Goal: Task Accomplishment & Management: Manage account settings

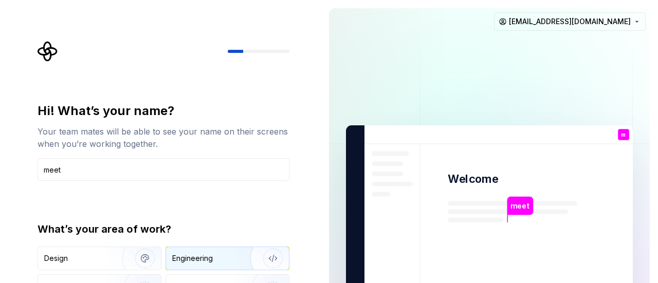
type input "meet"
click at [190, 257] on div "Engineering" at bounding box center [192, 258] width 41 height 10
type button "Engineering"
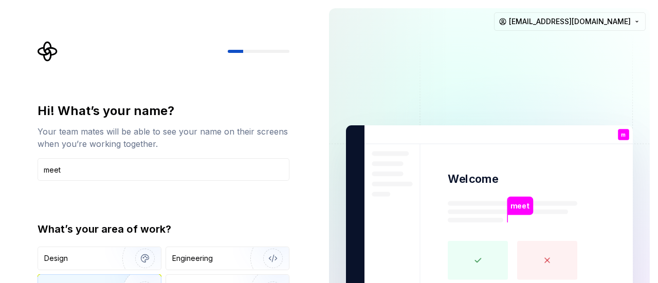
type button "Product"
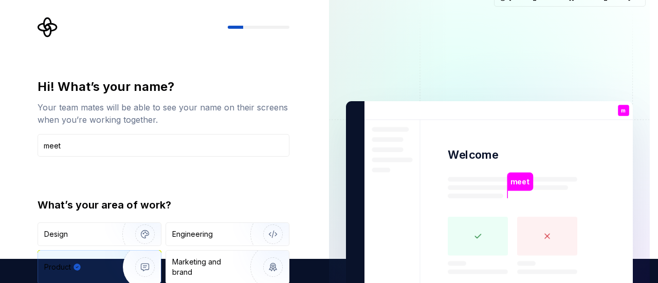
type button "Brand"
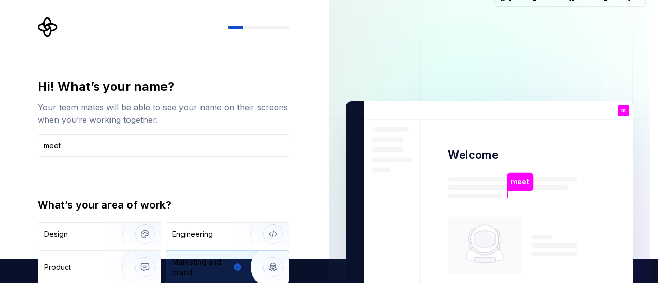
type button "Other"
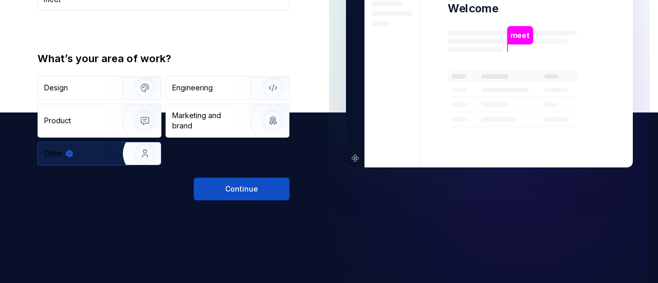
scroll to position [179, 0]
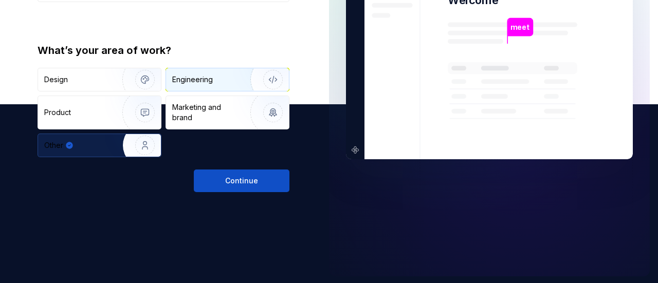
click at [244, 68] on img "button" at bounding box center [266, 79] width 66 height 69
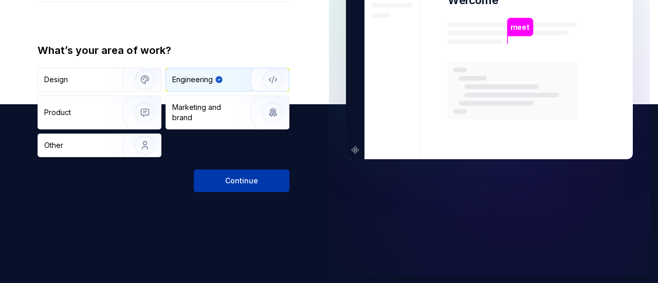
click at [262, 170] on button "Continue" at bounding box center [242, 181] width 96 height 23
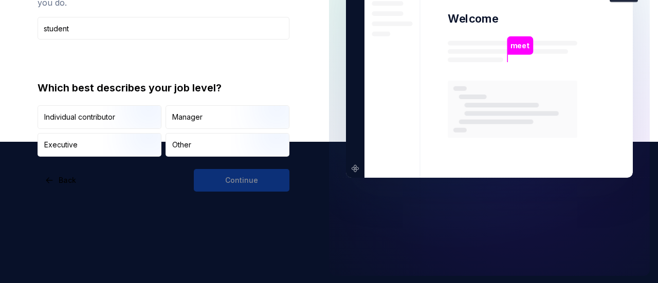
type input "student"
click at [238, 182] on div "Continue" at bounding box center [242, 180] width 96 height 23
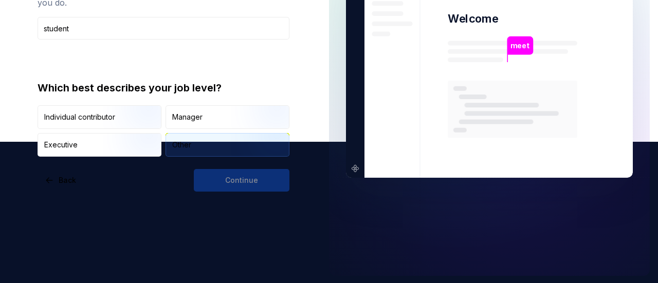
click at [237, 155] on img "button" at bounding box center [264, 157] width 66 height 69
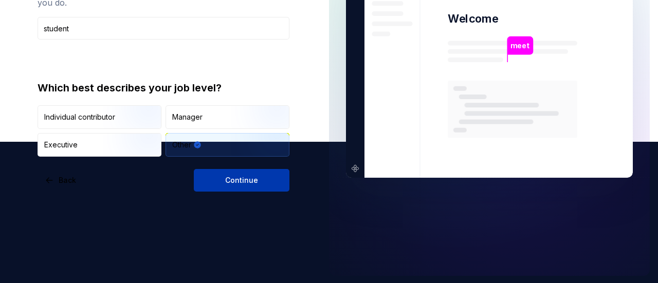
click at [243, 184] on span "Continue" at bounding box center [241, 180] width 33 height 10
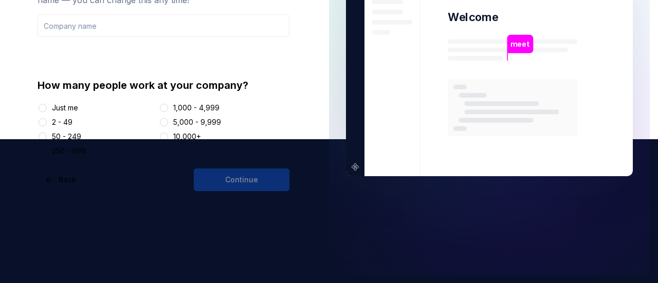
click at [58, 105] on div "Just me" at bounding box center [65, 108] width 26 height 10
click at [47, 105] on button "Just me" at bounding box center [43, 108] width 8 height 8
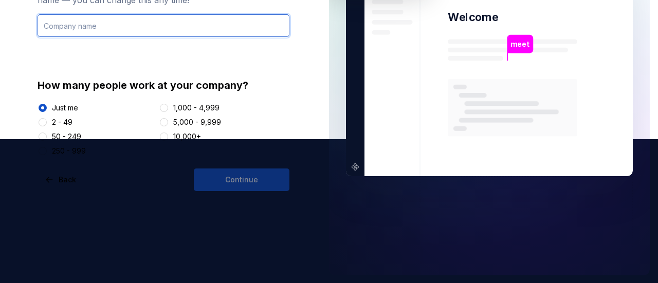
click at [197, 30] on input "text" at bounding box center [164, 25] width 252 height 23
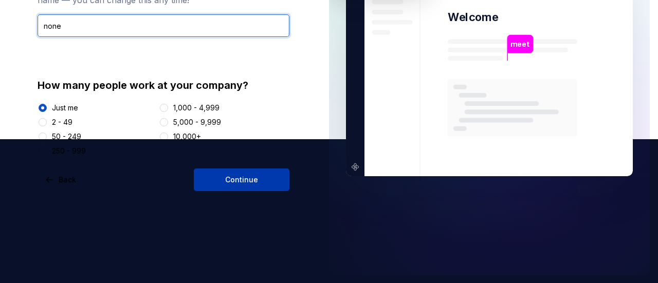
type input "none"
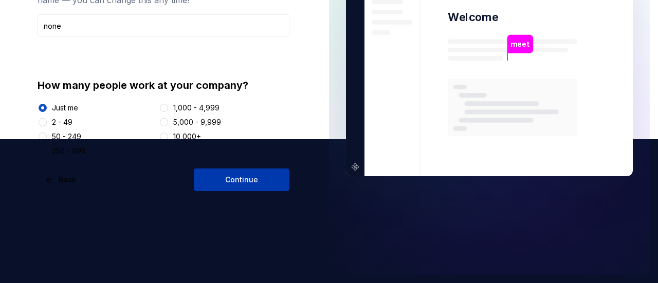
click at [260, 177] on button "Continue" at bounding box center [242, 180] width 96 height 23
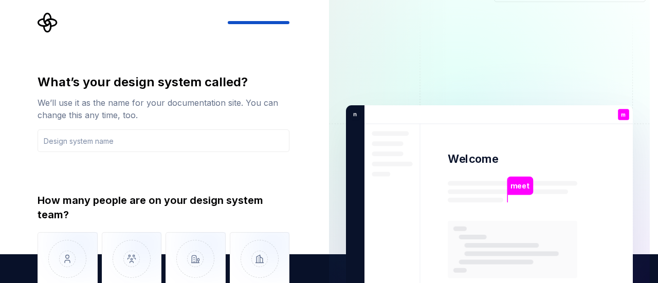
scroll to position [28, 0]
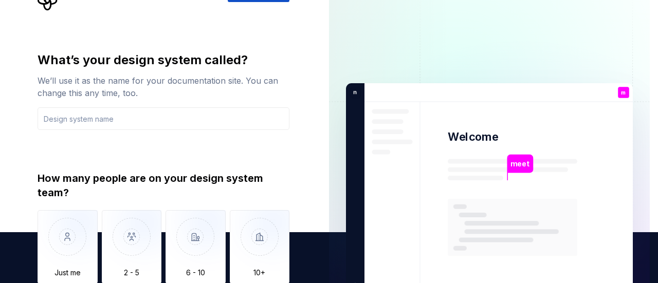
type button "Only one person"
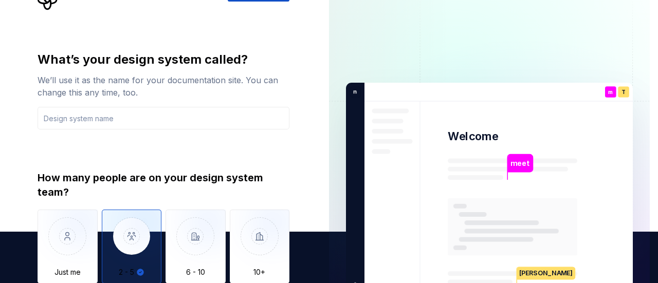
type button "2 - 5"
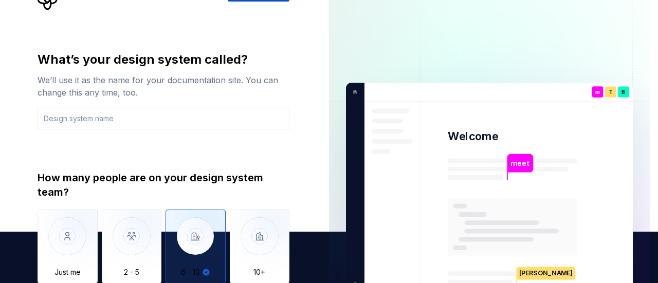
type button "6 - 10"
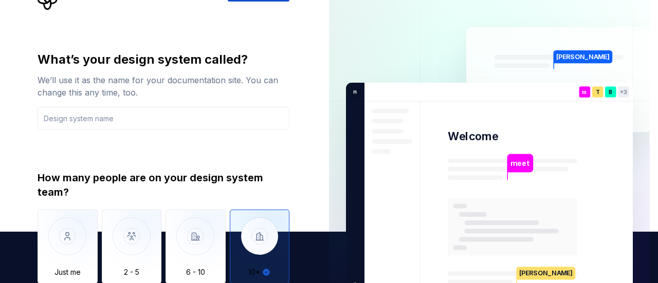
type button "More than 10"
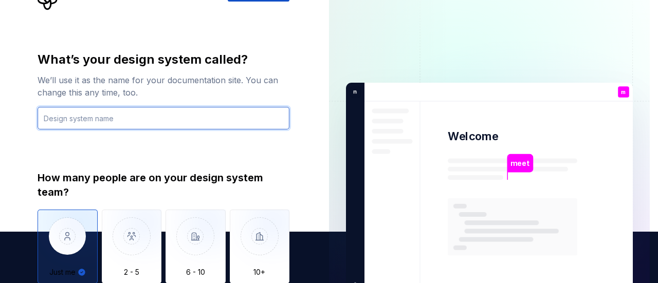
click at [202, 122] on input "text" at bounding box center [164, 118] width 252 height 23
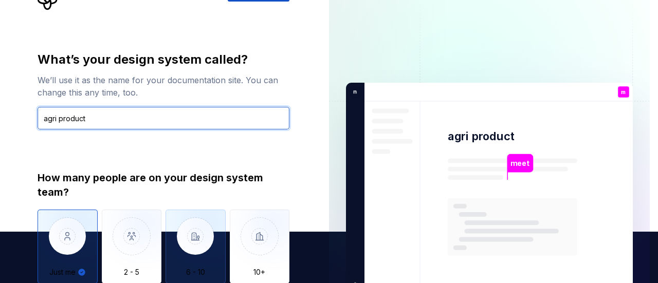
type input "agri product"
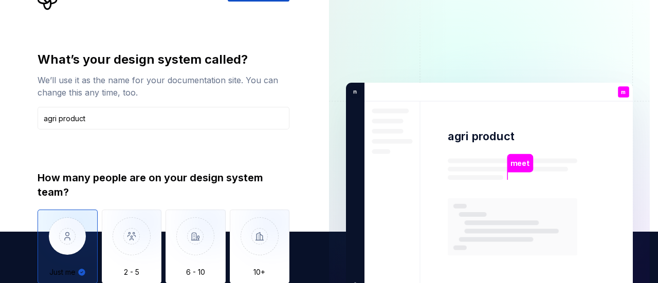
click at [269, 197] on div "How many people are on your design system team?" at bounding box center [164, 185] width 252 height 29
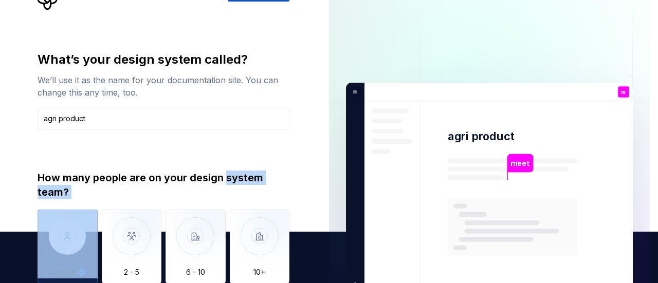
drag, startPoint x: 269, startPoint y: 197, endPoint x: 283, endPoint y: 174, distance: 26.5
click at [283, 174] on div "How many people are on your design system team?" at bounding box center [164, 185] width 252 height 29
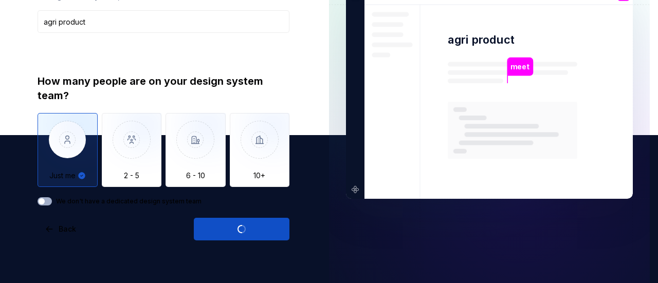
type button "on"
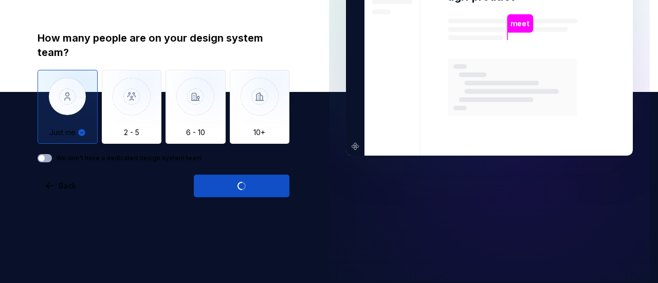
scroll to position [197, 0]
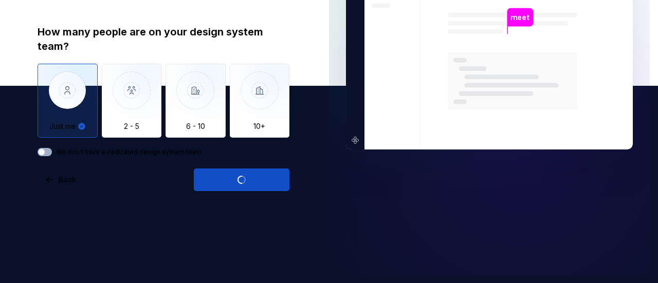
click at [281, 176] on div "Open Supernova" at bounding box center [242, 180] width 96 height 23
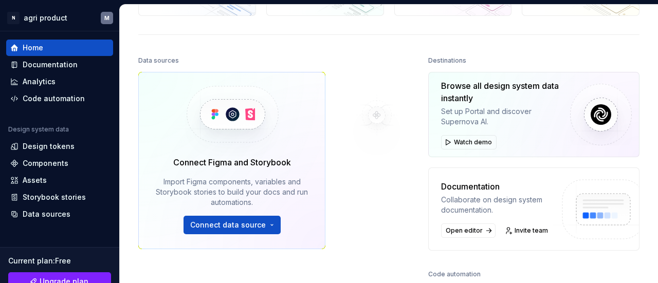
scroll to position [102, 0]
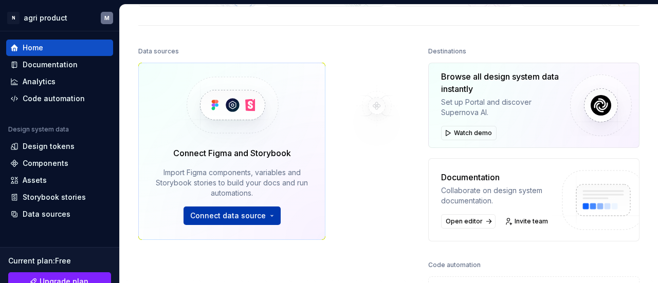
click at [250, 211] on span "Connect data source" at bounding box center [228, 216] width 76 height 10
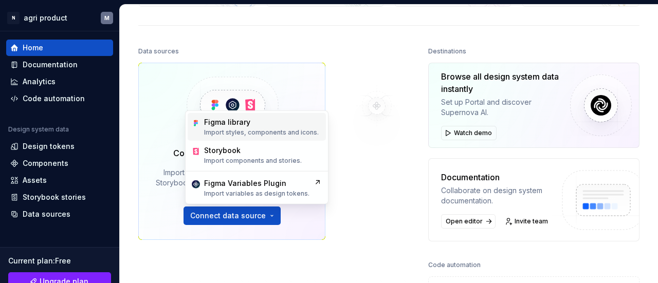
click at [274, 129] on p "Import styles, components and icons." at bounding box center [261, 133] width 115 height 8
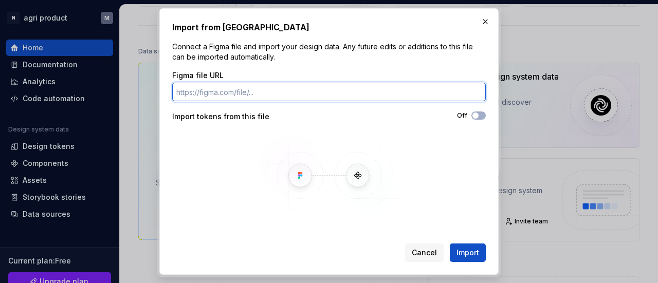
paste input "[URL][DOMAIN_NAME]"
type input "[URL][DOMAIN_NAME]"
click at [450, 244] on button "Import" at bounding box center [468, 253] width 36 height 19
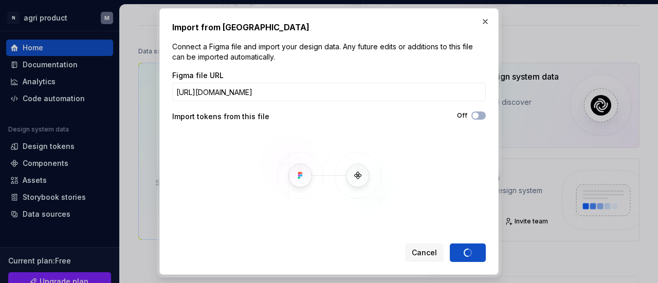
scroll to position [0, 0]
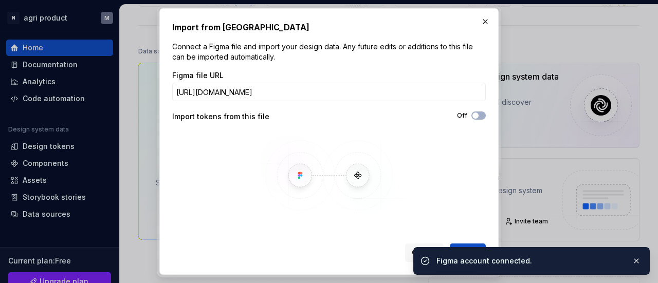
click at [502, 262] on div "Figma account connected." at bounding box center [530, 261] width 187 height 10
click at [638, 265] on button "button" at bounding box center [636, 261] width 13 height 14
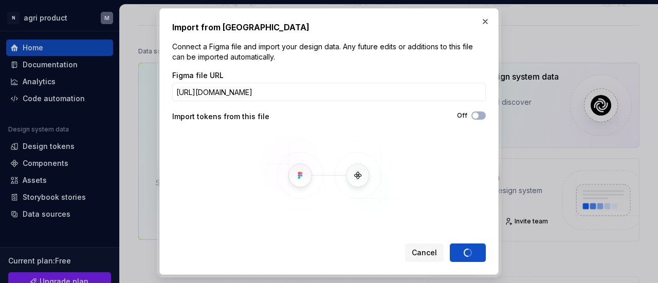
click at [463, 212] on img at bounding box center [329, 175] width 298 height 86
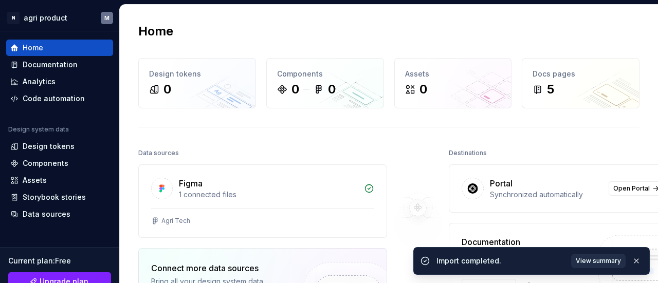
click at [586, 257] on span "View summary" at bounding box center [598, 261] width 45 height 8
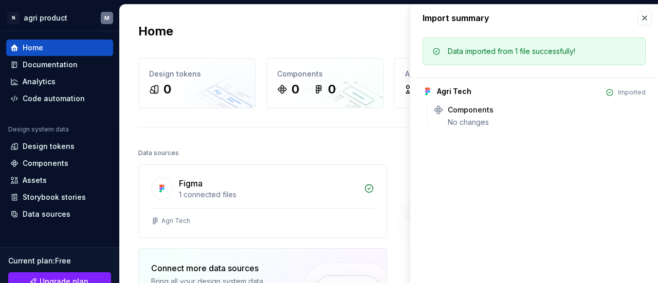
click at [459, 95] on div "Agri Tech" at bounding box center [454, 91] width 34 height 10
click at [498, 109] on icon at bounding box center [500, 110] width 8 height 8
click at [397, 135] on div "Home Design tokens 0 Components 0 0 Assets 0 Docs pages 5 Data sources Figma 1 …" at bounding box center [389, 245] width 538 height 480
click at [329, 178] on div "Figma" at bounding box center [268, 183] width 179 height 12
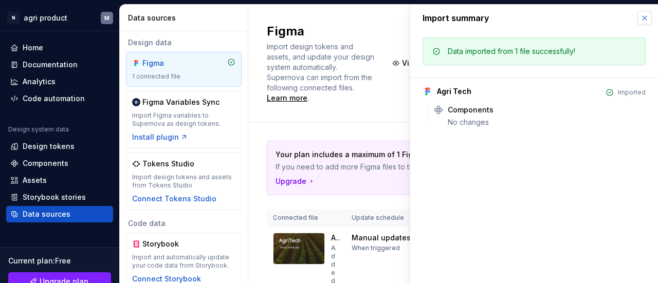
click at [646, 14] on button "button" at bounding box center [645, 18] width 14 height 14
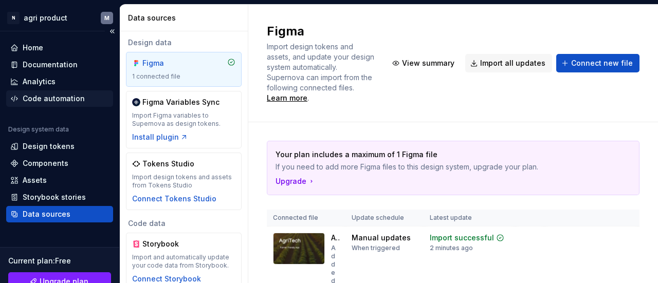
click at [71, 103] on div "Code automation" at bounding box center [54, 99] width 62 height 10
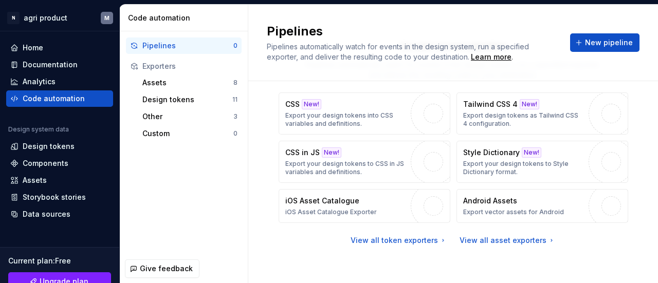
scroll to position [60, 0]
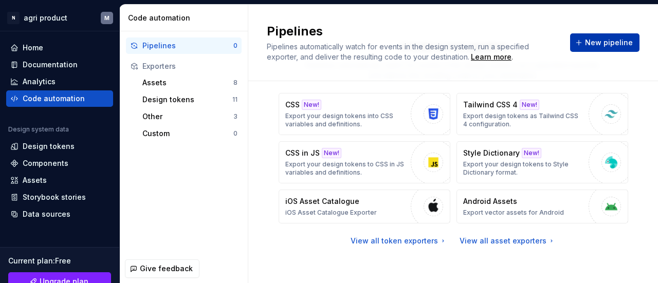
click at [590, 43] on span "New pipeline" at bounding box center [609, 43] width 48 height 10
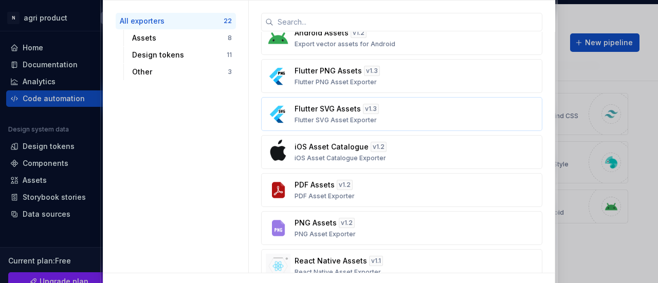
scroll to position [8, 0]
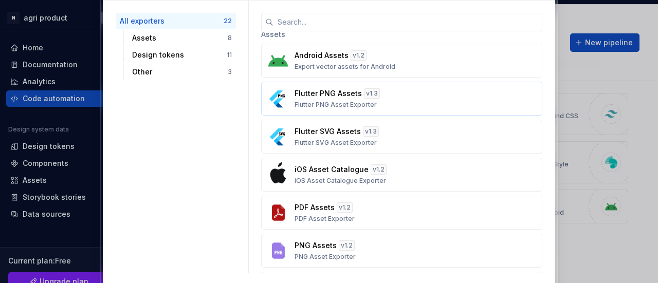
click at [335, 98] on p "Flutter PNG Assets" at bounding box center [328, 93] width 67 height 10
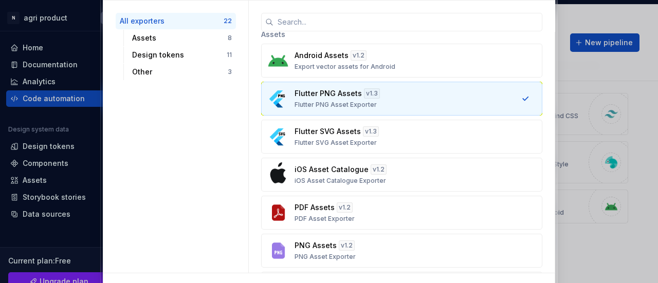
click at [335, 98] on p "Flutter PNG Assets" at bounding box center [328, 93] width 67 height 10
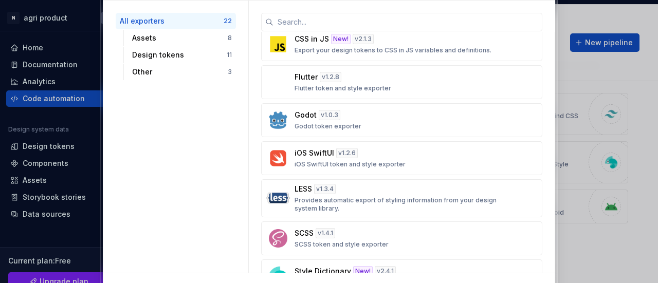
scroll to position [423, 0]
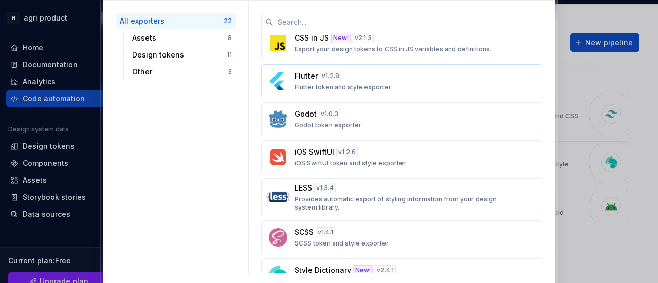
click at [307, 73] on p "Flutter" at bounding box center [306, 76] width 23 height 10
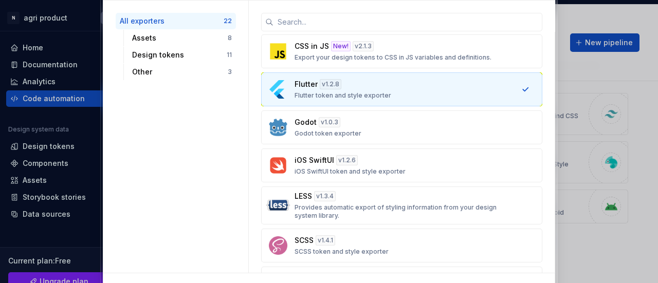
scroll to position [413, 0]
click at [355, 120] on div "Godot v 1.0.3 Godot token exporter" at bounding box center [399, 128] width 208 height 21
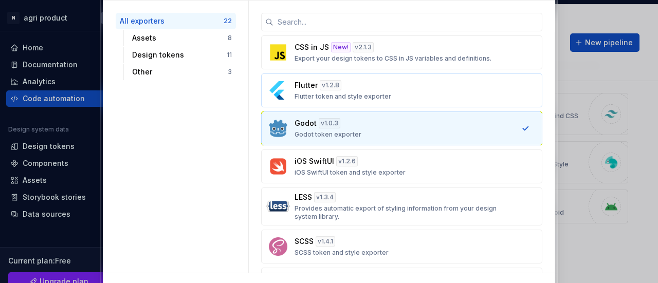
click at [377, 81] on div "Flutter v 1.2.8 Flutter token and style exporter" at bounding box center [399, 90] width 208 height 21
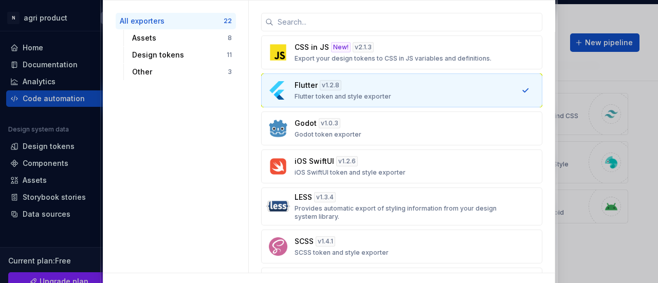
click at [377, 81] on div "Flutter v 1.2.8 Flutter token and style exporter" at bounding box center [399, 90] width 208 height 21
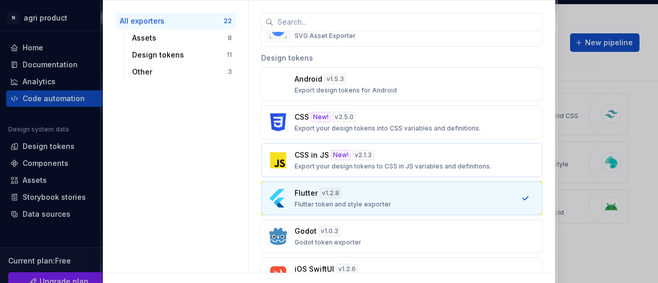
scroll to position [304, 0]
click at [176, 37] on div "Assets" at bounding box center [180, 38] width 96 height 10
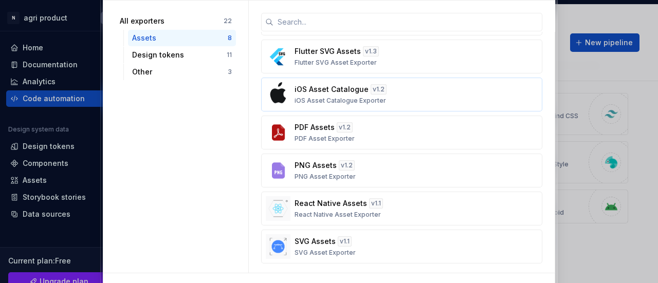
scroll to position [0, 0]
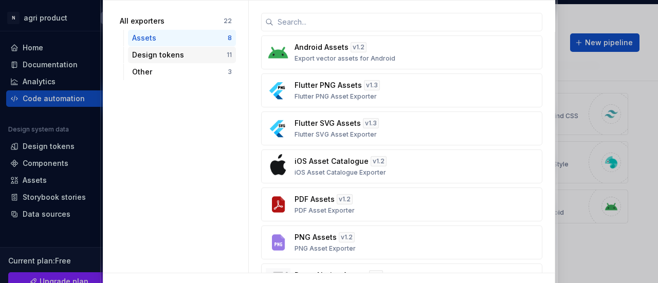
click at [184, 52] on div "Design tokens" at bounding box center [179, 55] width 95 height 10
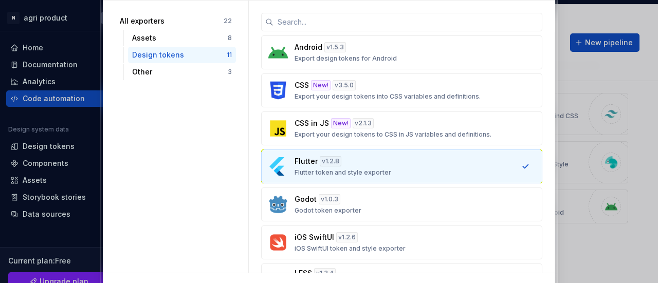
click at [339, 177] on button "Flutter v 1.2.8 Flutter token and style exporter" at bounding box center [401, 167] width 281 height 34
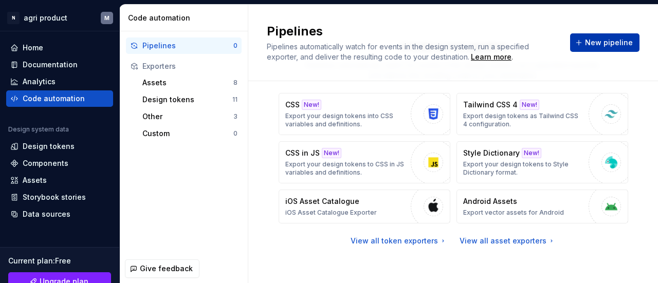
click at [603, 48] on button "New pipeline" at bounding box center [604, 42] width 69 height 19
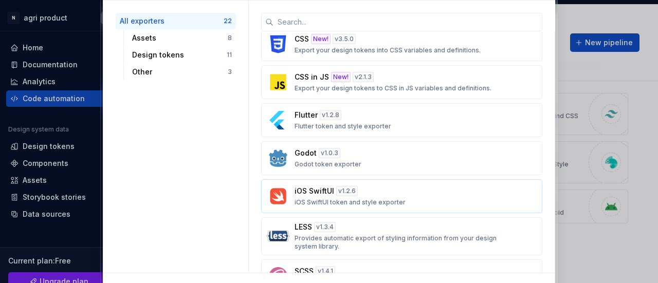
scroll to position [405, 0]
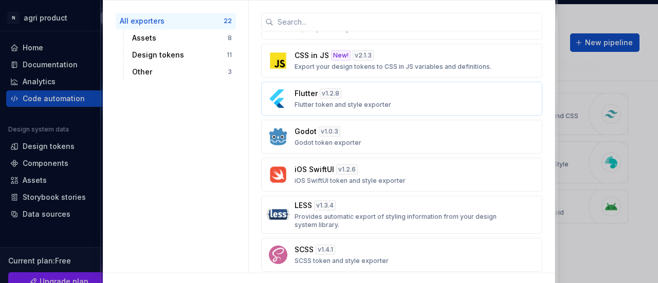
click at [404, 83] on button "Flutter v 1.2.8 Flutter token and style exporter" at bounding box center [401, 99] width 281 height 34
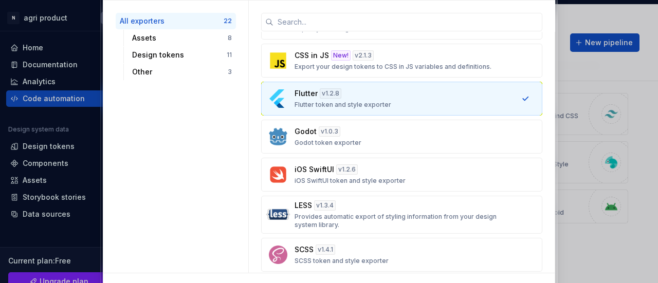
click at [404, 83] on button "Flutter v 1.2.8 Flutter token and style exporter" at bounding box center [401, 99] width 281 height 34
drag, startPoint x: 404, startPoint y: 83, endPoint x: 356, endPoint y: 90, distance: 47.9
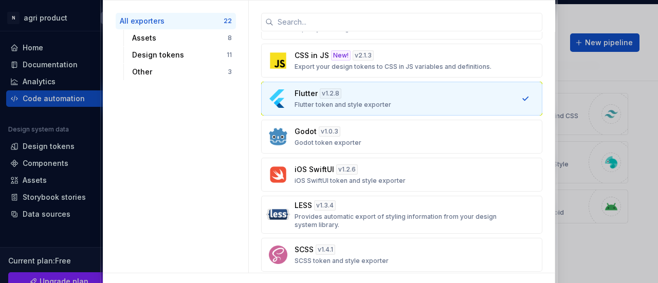
click at [356, 90] on div "Flutter v 1.2.8 Flutter token and style exporter" at bounding box center [399, 98] width 208 height 21
click at [410, 101] on div "Flutter v 1.2.8 Flutter token and style exporter" at bounding box center [399, 98] width 208 height 21
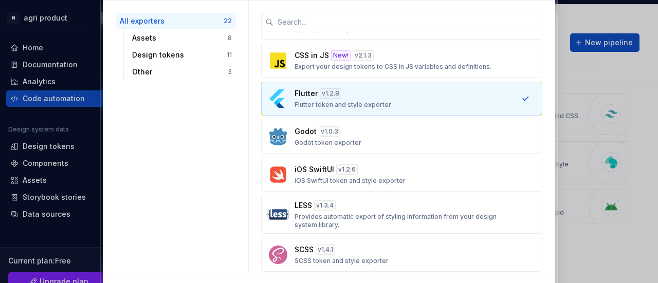
click at [410, 101] on div "Flutter v 1.2.8 Flutter token and style exporter" at bounding box center [399, 98] width 208 height 21
drag, startPoint x: 362, startPoint y: 100, endPoint x: 290, endPoint y: 267, distance: 182.6
click at [290, 267] on div "Android v 1.5.3 Export design tokens for Android CSS New! v 3.5.0 Export your d…" at bounding box center [401, 177] width 281 height 419
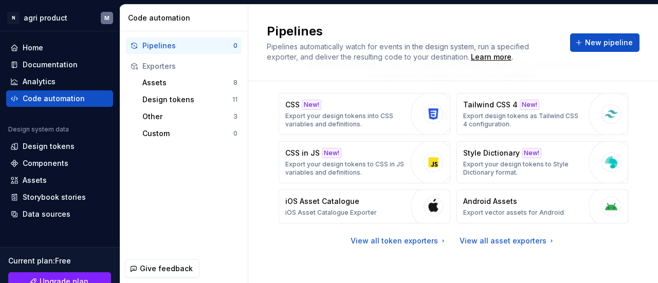
scroll to position [61, 0]
click at [585, 44] on span "New pipeline" at bounding box center [609, 43] width 48 height 10
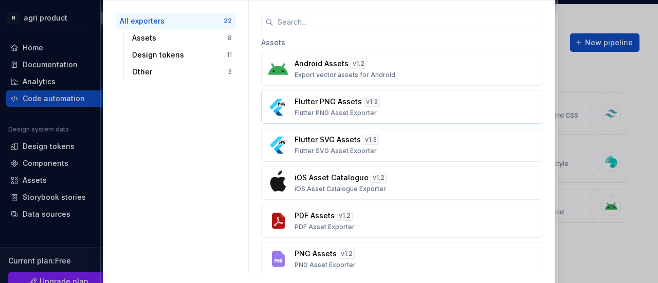
click at [376, 117] on button "Flutter PNG Assets v 1.3 Flutter PNG Asset Exporter" at bounding box center [401, 107] width 281 height 34
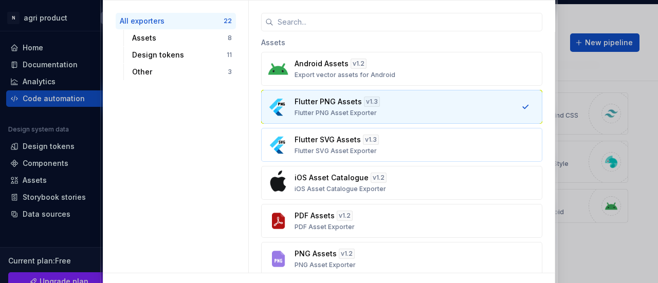
click at [366, 140] on div "v 1.3" at bounding box center [371, 140] width 16 height 10
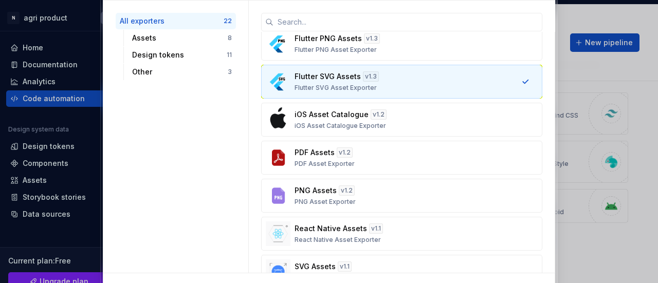
scroll to position [14, 0]
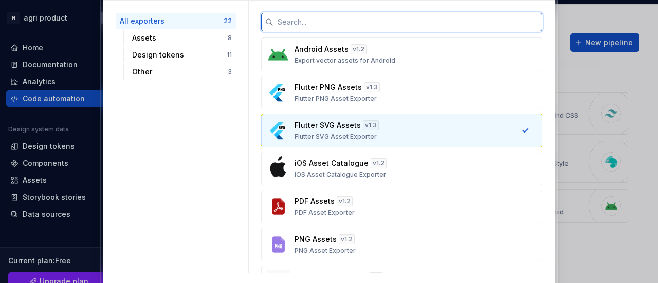
click at [371, 16] on input "text" at bounding box center [408, 22] width 269 height 19
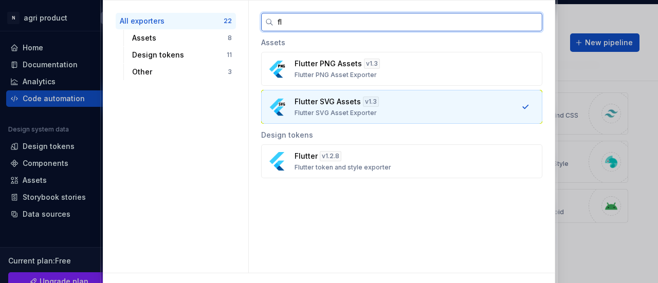
scroll to position [0, 0]
type input "flu"
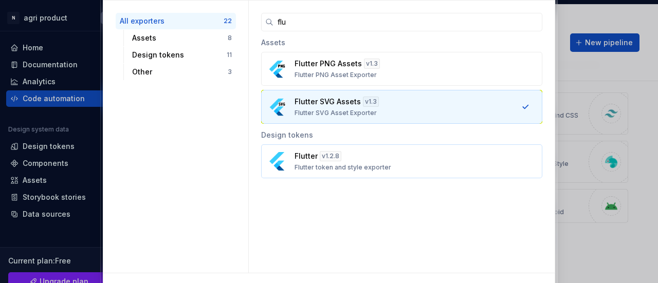
click at [325, 158] on div "v 1.2.8" at bounding box center [331, 156] width 22 height 10
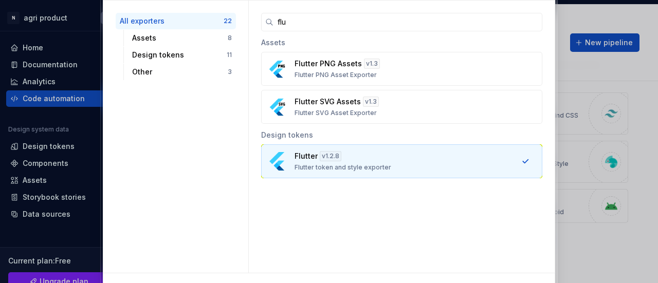
click at [325, 158] on div "v 1.2.8" at bounding box center [331, 156] width 22 height 10
click at [326, 158] on div "v 1.2.8" at bounding box center [331, 156] width 22 height 10
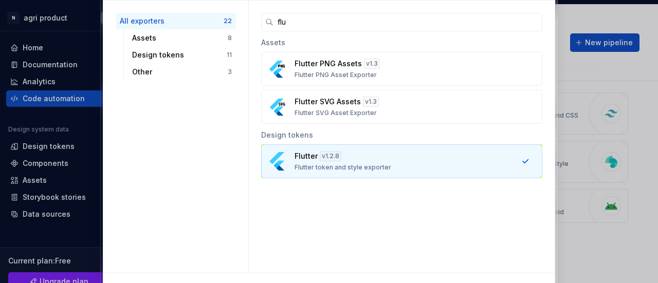
click at [326, 158] on div "v 1.2.8" at bounding box center [331, 156] width 22 height 10
drag, startPoint x: 326, startPoint y: 158, endPoint x: 380, endPoint y: 207, distance: 73.2
click at [380, 207] on div "flu Assets Flutter PNG Assets v 1.3 Flutter PNG Asset Exporter Flutter SVG Asse…" at bounding box center [402, 137] width 306 height 273
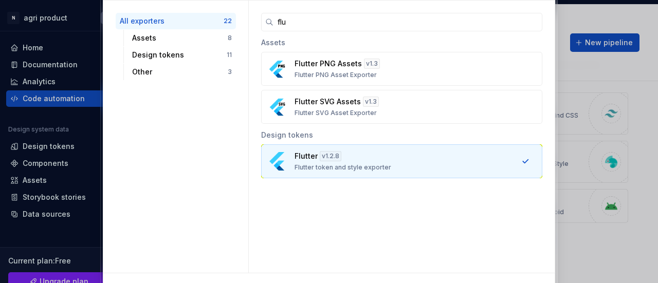
click at [289, 165] on img "button" at bounding box center [278, 161] width 25 height 25
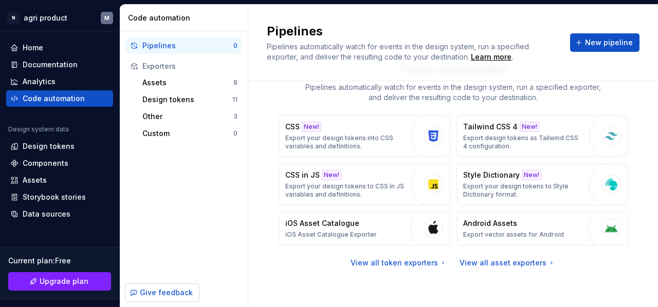
scroll to position [37, 0]
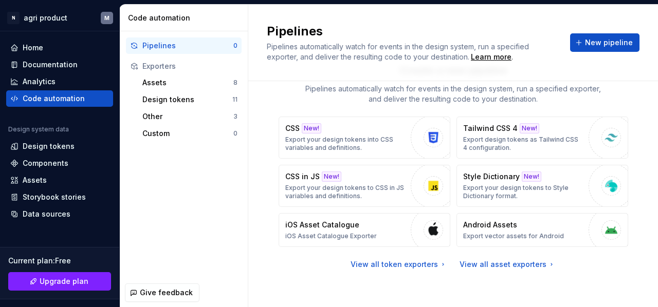
click at [405, 283] on div "Create a new pipeline Pipelines automatically watch for events in the design sy…" at bounding box center [453, 177] width 373 height 264
click at [476, 265] on div "View all asset exporters" at bounding box center [508, 265] width 96 height 10
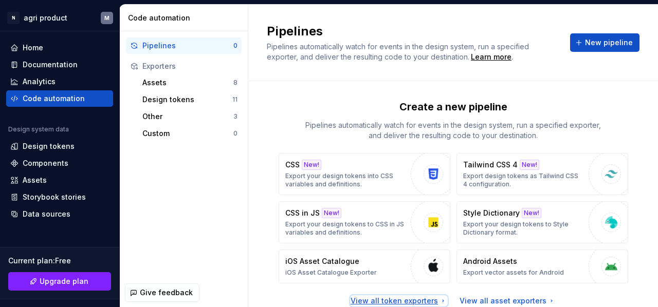
click at [406, 283] on div "View all token exporters" at bounding box center [399, 301] width 97 height 10
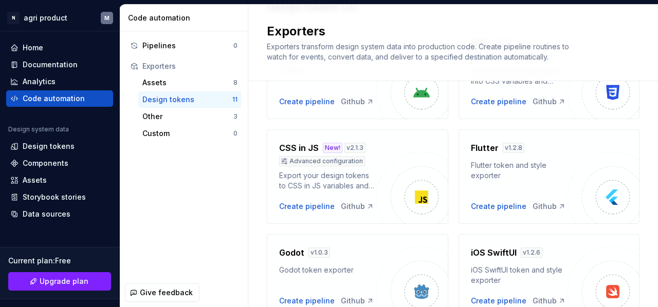
scroll to position [116, 0]
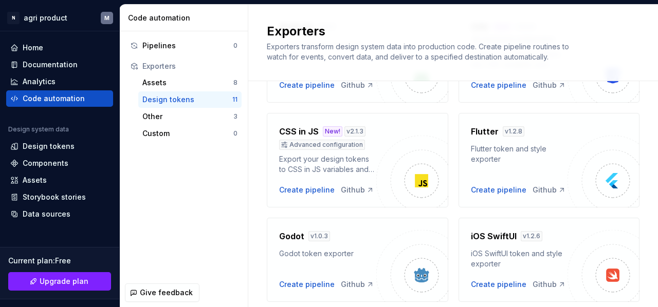
click at [542, 157] on div "Flutter token and style exporter" at bounding box center [519, 154] width 97 height 21
click at [499, 188] on div "Create pipeline" at bounding box center [499, 190] width 56 height 10
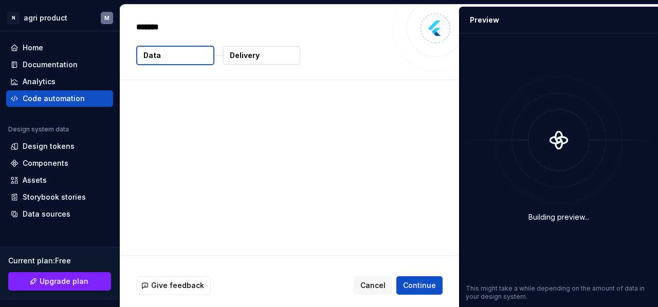
type textarea "*"
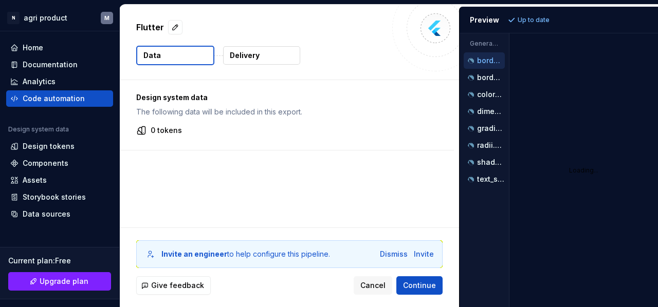
click at [271, 147] on div "Design system data The following data will be included in this export. 0 tokens" at bounding box center [287, 115] width 334 height 70
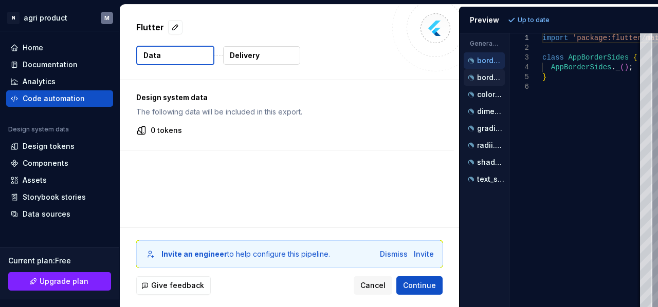
click at [494, 74] on p "borders.dart" at bounding box center [491, 78] width 28 height 8
click at [479, 97] on p "colors.dart" at bounding box center [491, 94] width 28 height 8
click at [480, 115] on button "dimensions.dart" at bounding box center [484, 111] width 41 height 11
type textarea "**********"
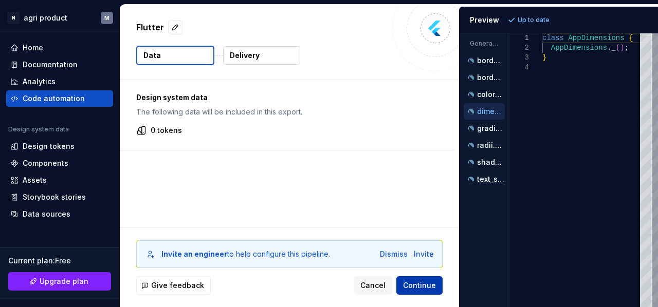
click at [433, 277] on button "Continue" at bounding box center [419, 286] width 46 height 19
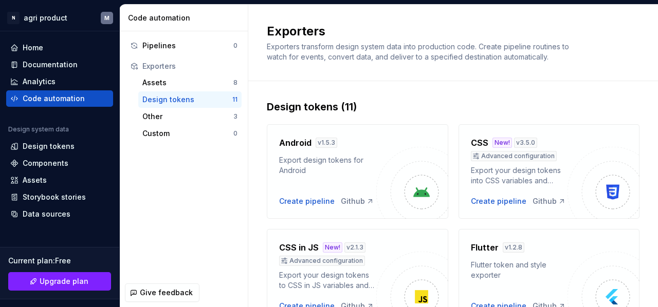
click at [362, 177] on div "Android v 1.5.3 Export design tokens for Android Create pipeline Github" at bounding box center [327, 172] width 97 height 70
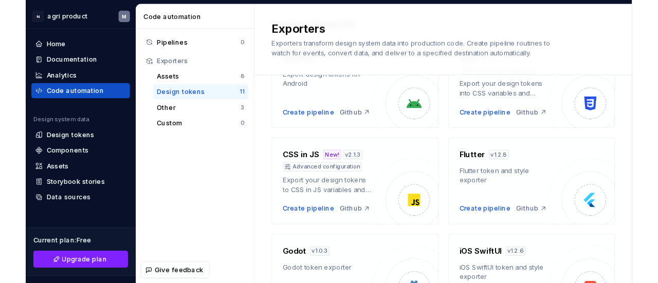
scroll to position [79, 0]
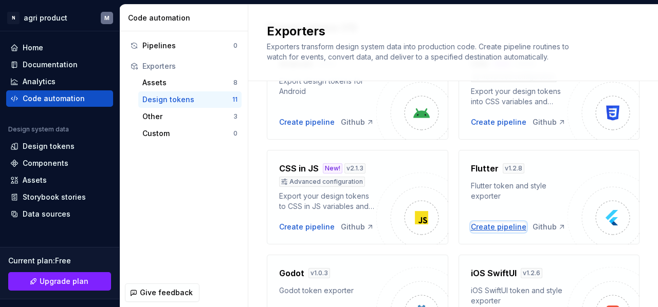
click at [510, 229] on div "Create pipeline" at bounding box center [499, 227] width 56 height 10
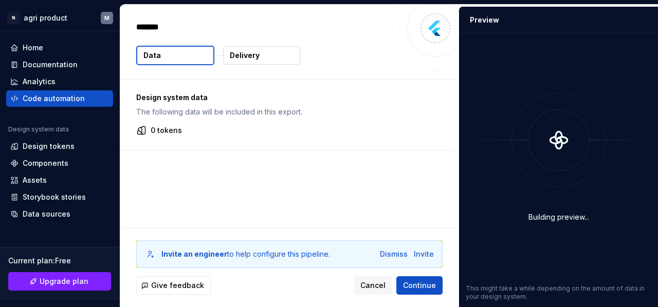
type textarea "*"
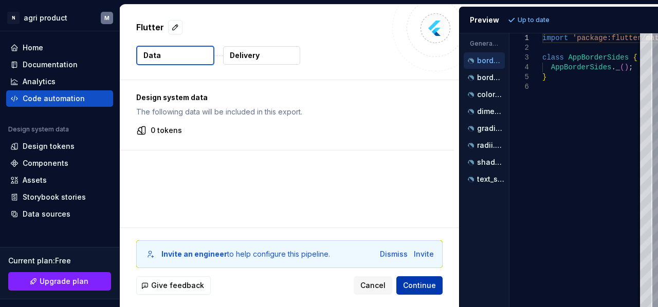
click at [405, 283] on span "Continue" at bounding box center [419, 286] width 33 height 10
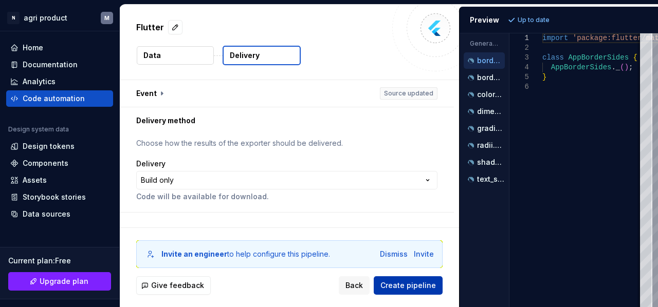
click at [403, 281] on span "Create pipeline" at bounding box center [408, 286] width 56 height 10
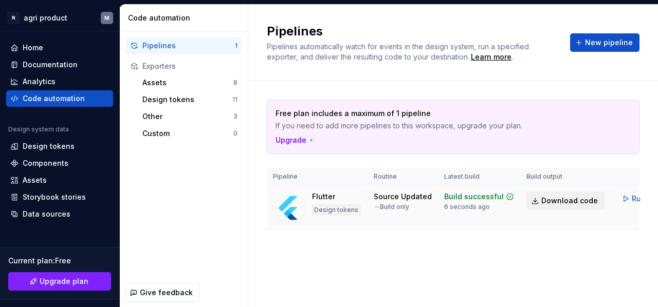
click at [582, 204] on span "Download code" at bounding box center [569, 201] width 57 height 10
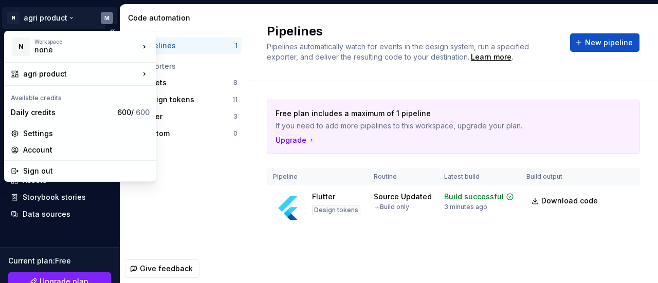
click at [104, 19] on html "N agri product M Home Documentation Analytics Code automation Design system dat…" at bounding box center [329, 141] width 658 height 283
click at [84, 125] on div "Settings" at bounding box center [80, 133] width 147 height 16
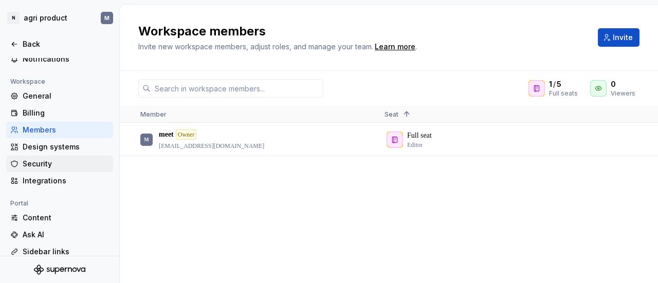
scroll to position [53, 0]
click at [81, 170] on div "Security" at bounding box center [59, 164] width 107 height 16
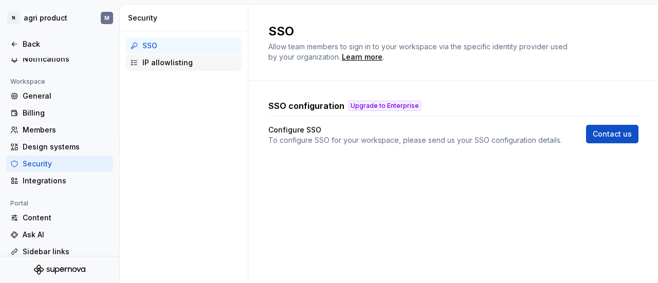
click at [161, 63] on div "IP allowlisting" at bounding box center [189, 63] width 95 height 10
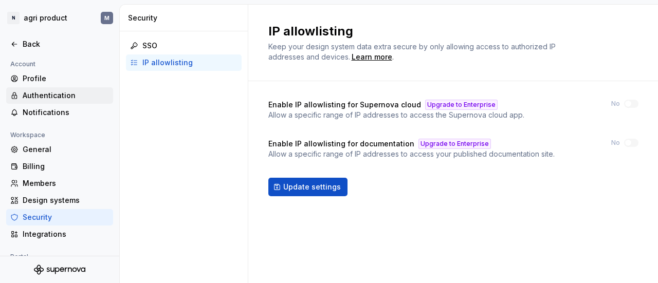
click at [71, 102] on div "Authentication" at bounding box center [59, 95] width 107 height 16
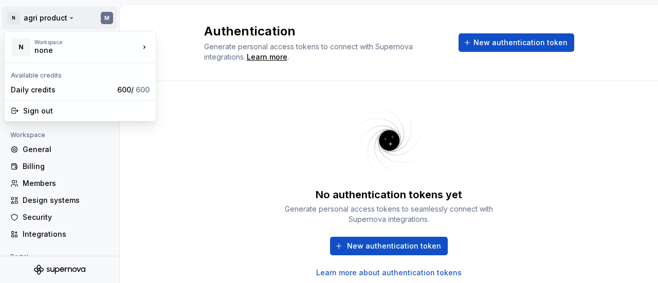
click at [105, 23] on html "N agri product M Back Account Profile Authentication Notifications Workspace Ge…" at bounding box center [329, 141] width 658 height 283
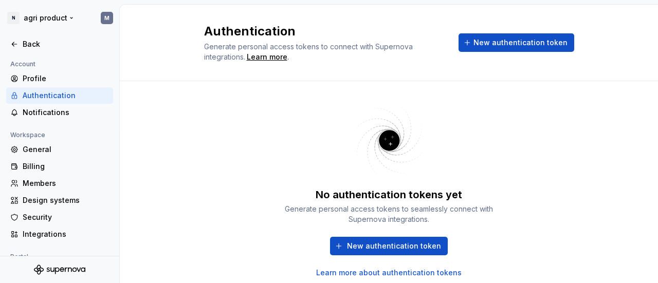
click at [102, 13] on html "N agri product M Back Account Profile Authentication Notifications Workspace Ge…" at bounding box center [329, 141] width 658 height 283
click at [38, 78] on div "Profile" at bounding box center [66, 79] width 86 height 10
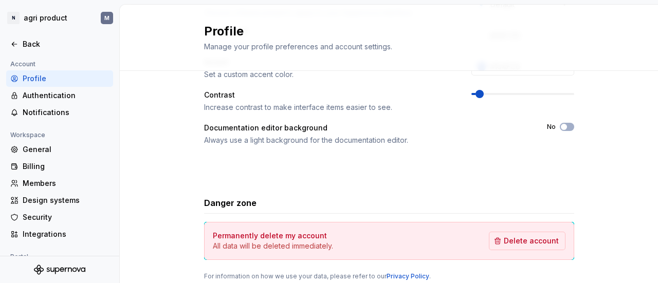
scroll to position [305, 0]
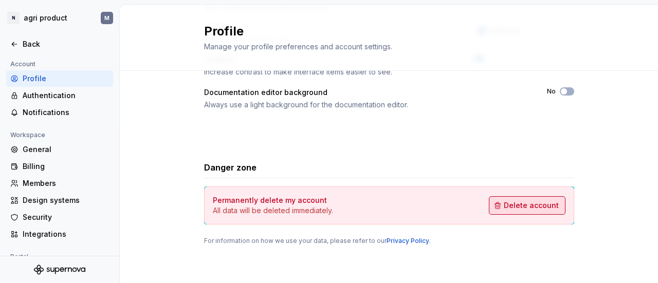
click at [504, 203] on span "Delete account" at bounding box center [531, 206] width 55 height 10
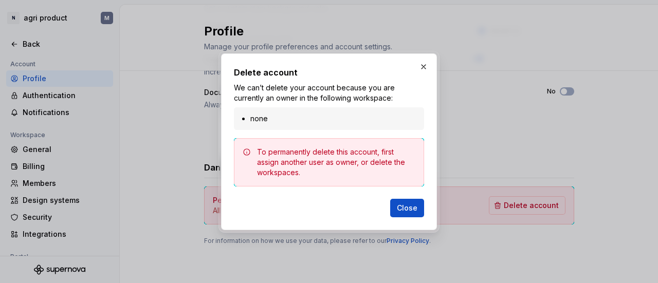
click at [341, 125] on div "none" at bounding box center [329, 118] width 190 height 23
click at [426, 61] on button "button" at bounding box center [423, 67] width 14 height 14
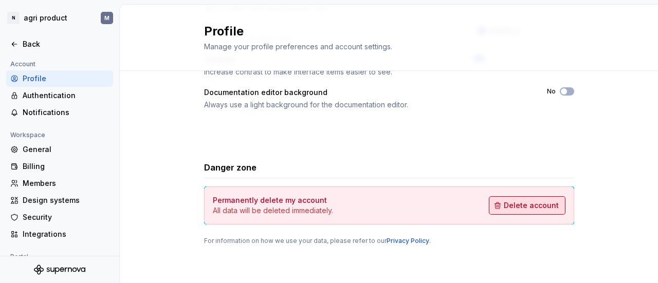
click at [539, 208] on span "Delete account" at bounding box center [531, 206] width 55 height 10
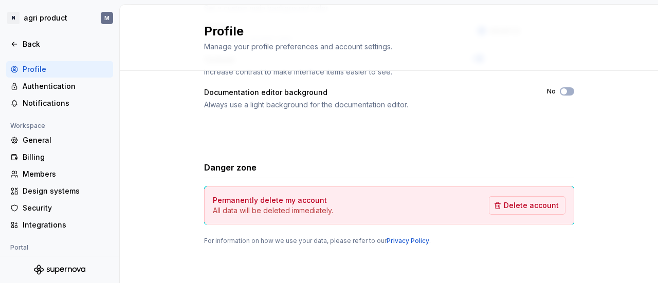
scroll to position [9, 0]
click at [51, 67] on div "Profile" at bounding box center [66, 69] width 86 height 10
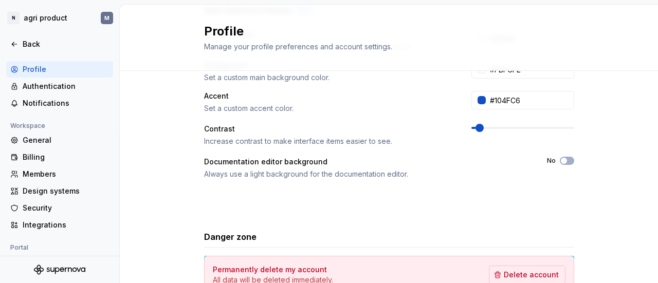
scroll to position [305, 0]
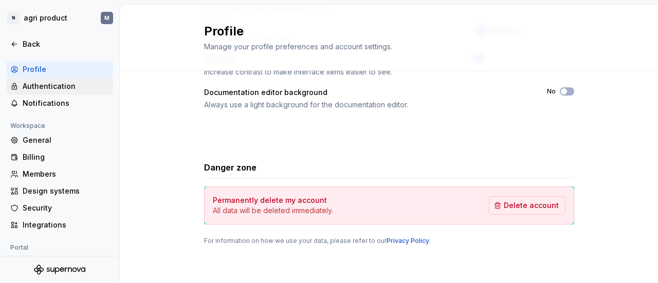
click at [69, 79] on div "Authentication" at bounding box center [59, 86] width 107 height 16
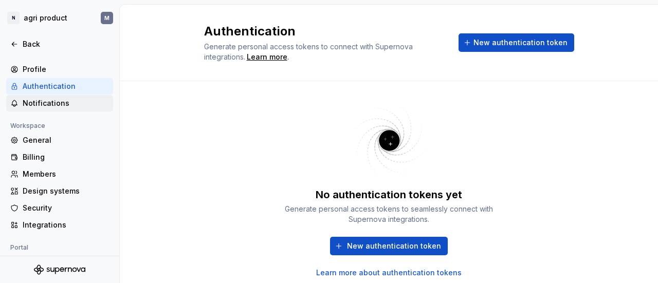
click at [59, 104] on div "Notifications" at bounding box center [66, 103] width 86 height 10
click at [49, 133] on div "General" at bounding box center [59, 140] width 107 height 16
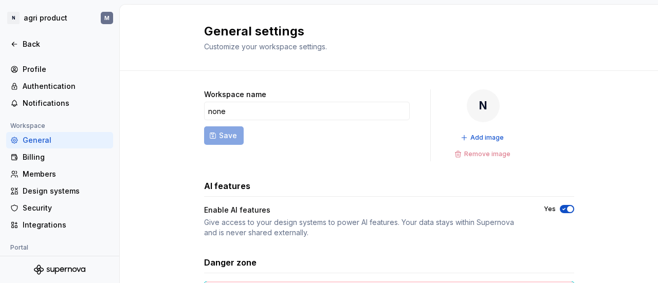
scroll to position [75, 0]
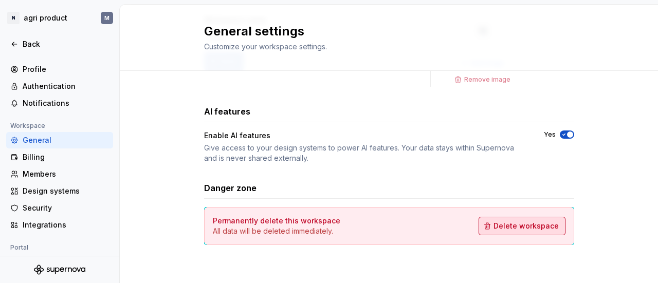
click at [494, 219] on button "Delete workspace" at bounding box center [522, 226] width 87 height 19
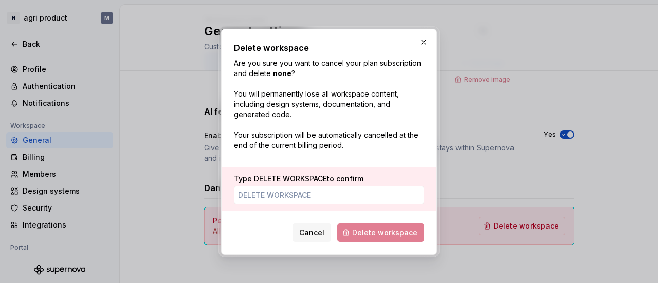
click at [362, 224] on span "Delete workspace" at bounding box center [380, 233] width 87 height 19
click at [364, 233] on span "Delete workspace" at bounding box center [380, 233] width 87 height 19
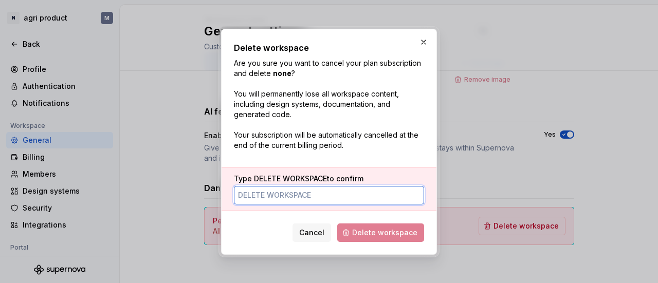
click at [349, 193] on input "Type DELETE WORKSPACE to confirm" at bounding box center [329, 195] width 190 height 19
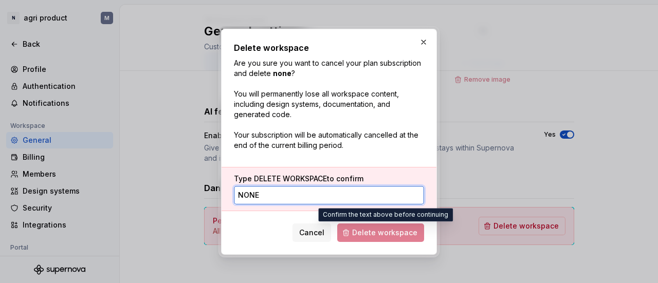
type input "none"
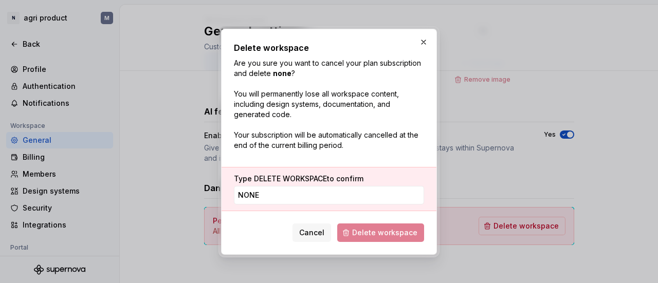
click at [378, 237] on span "Delete workspace" at bounding box center [380, 233] width 87 height 19
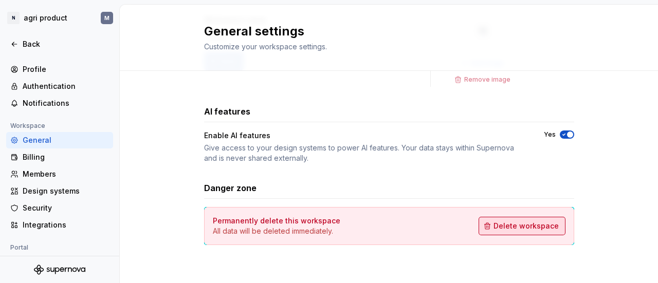
click at [494, 221] on span "Delete workspace" at bounding box center [526, 226] width 65 height 10
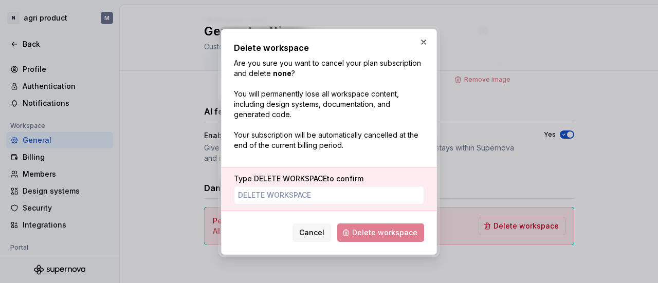
click at [318, 181] on span "DELETE WORKSPACE" at bounding box center [290, 178] width 73 height 9
click at [318, 186] on input "Type DELETE WORKSPACE to confirm" at bounding box center [329, 195] width 190 height 19
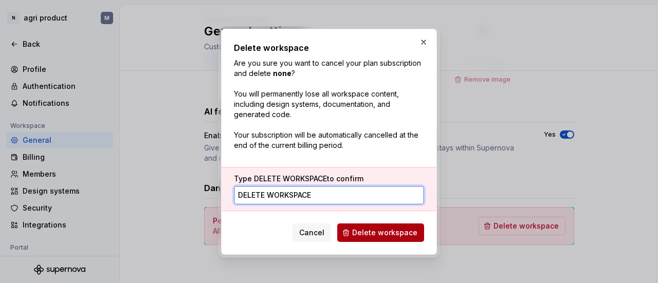
type input "delete workspace"
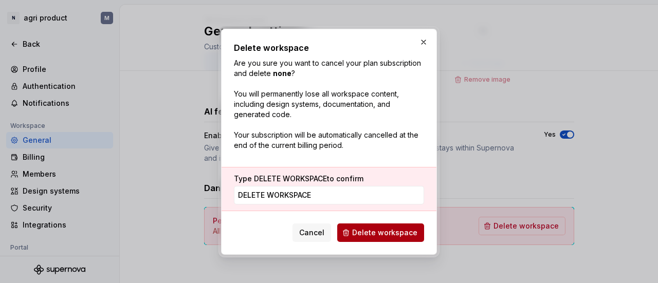
click at [397, 240] on button "Delete workspace" at bounding box center [380, 233] width 87 height 19
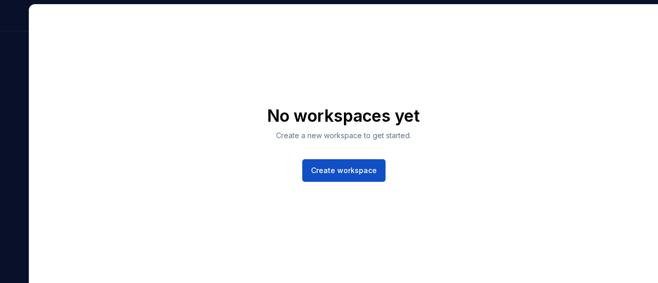
click at [304, 135] on p "Create a new workspace to get started." at bounding box center [343, 136] width 135 height 10
